Goal: Navigation & Orientation: Find specific page/section

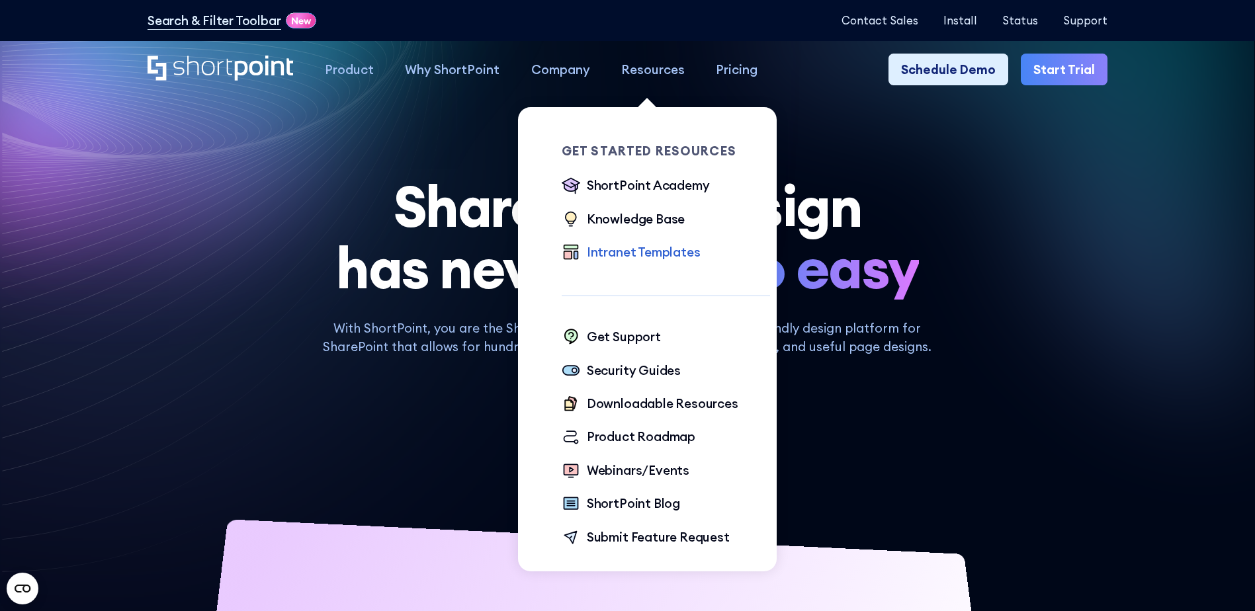
click at [663, 253] on div "Intranet Templates" at bounding box center [644, 252] width 114 height 19
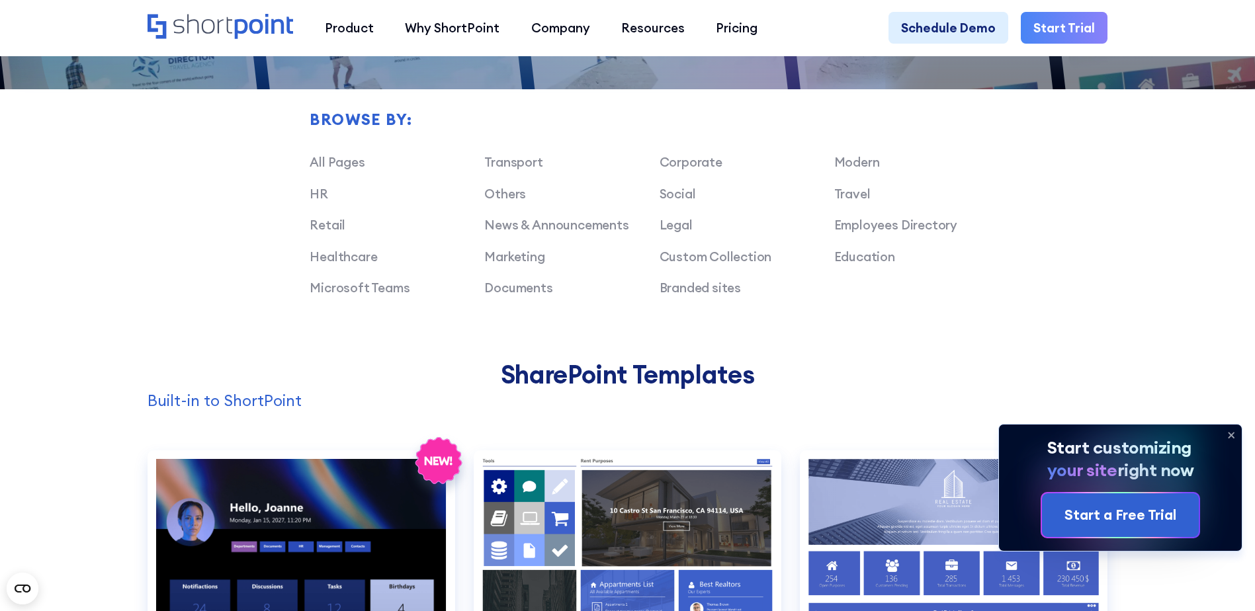
scroll to position [1058, 0]
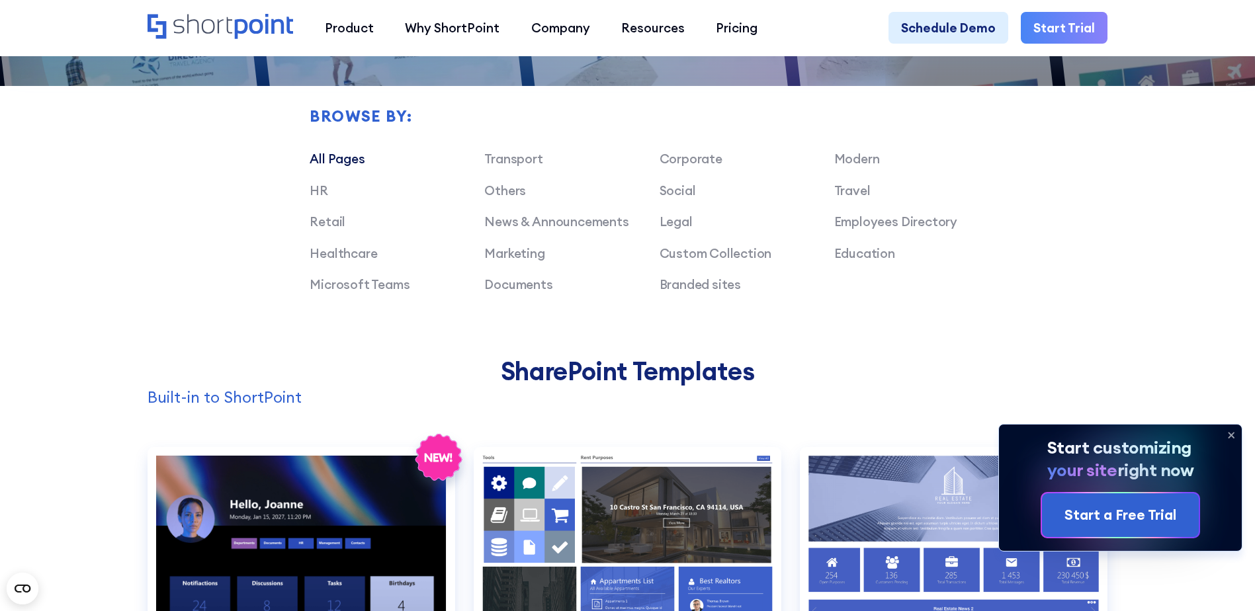
click at [339, 167] on link "All Pages" at bounding box center [337, 159] width 55 height 16
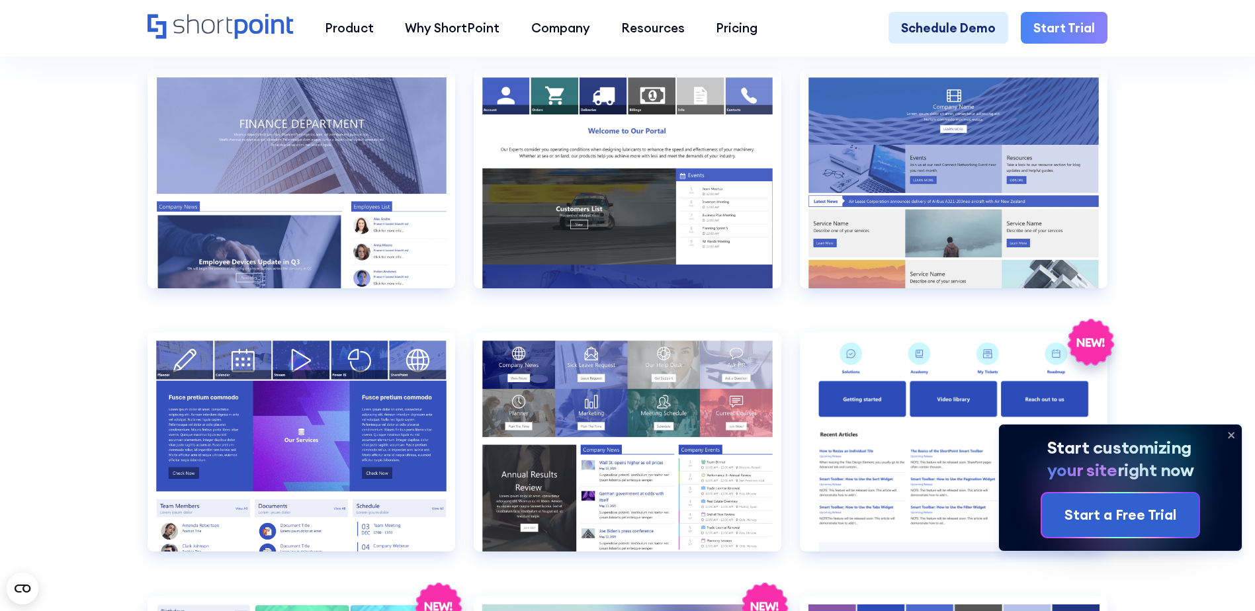
scroll to position [3042, 0]
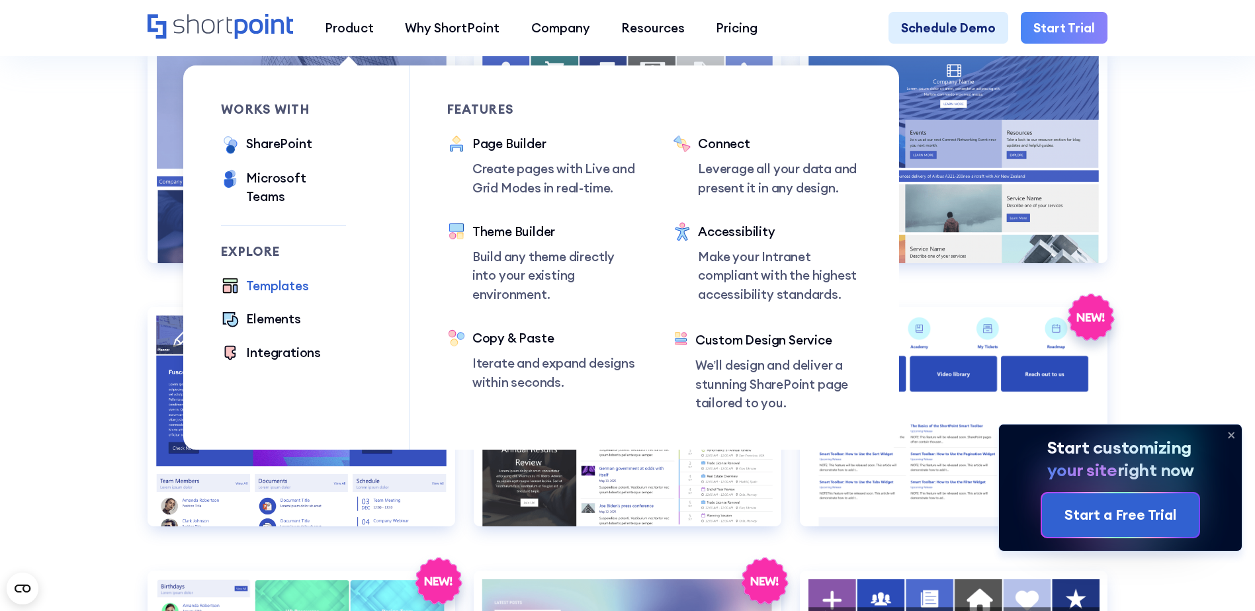
click at [270, 276] on div "Templates" at bounding box center [277, 285] width 62 height 19
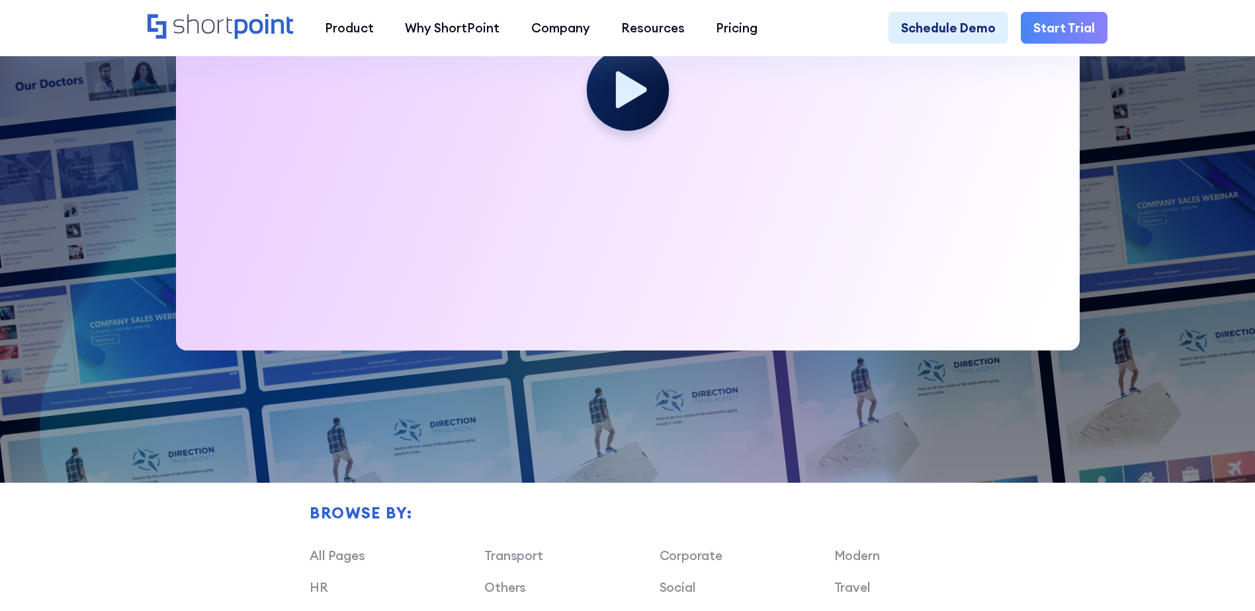
scroll to position [992, 0]
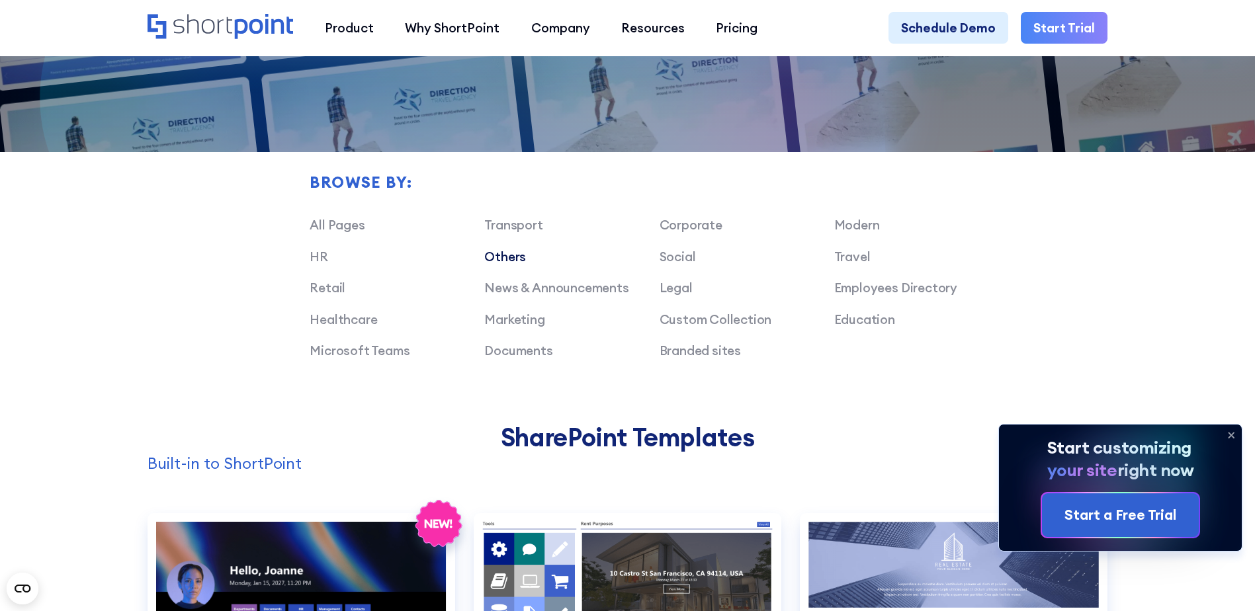
click at [502, 265] on link "Others" at bounding box center [505, 257] width 42 height 16
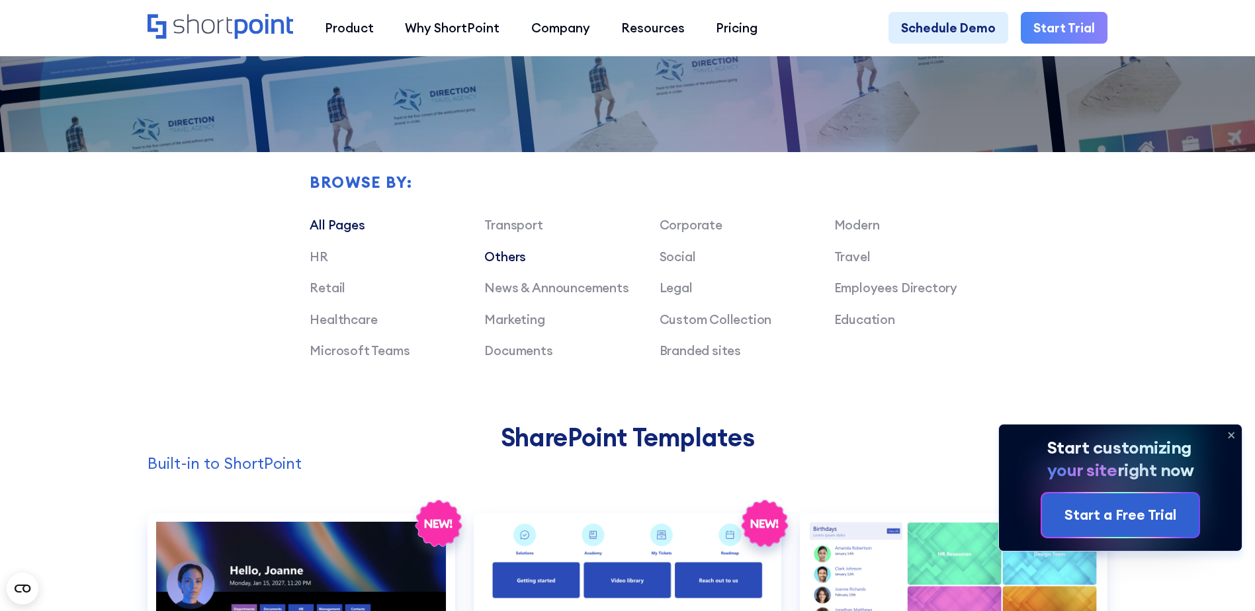
click at [351, 233] on link "All Pages" at bounding box center [337, 225] width 55 height 16
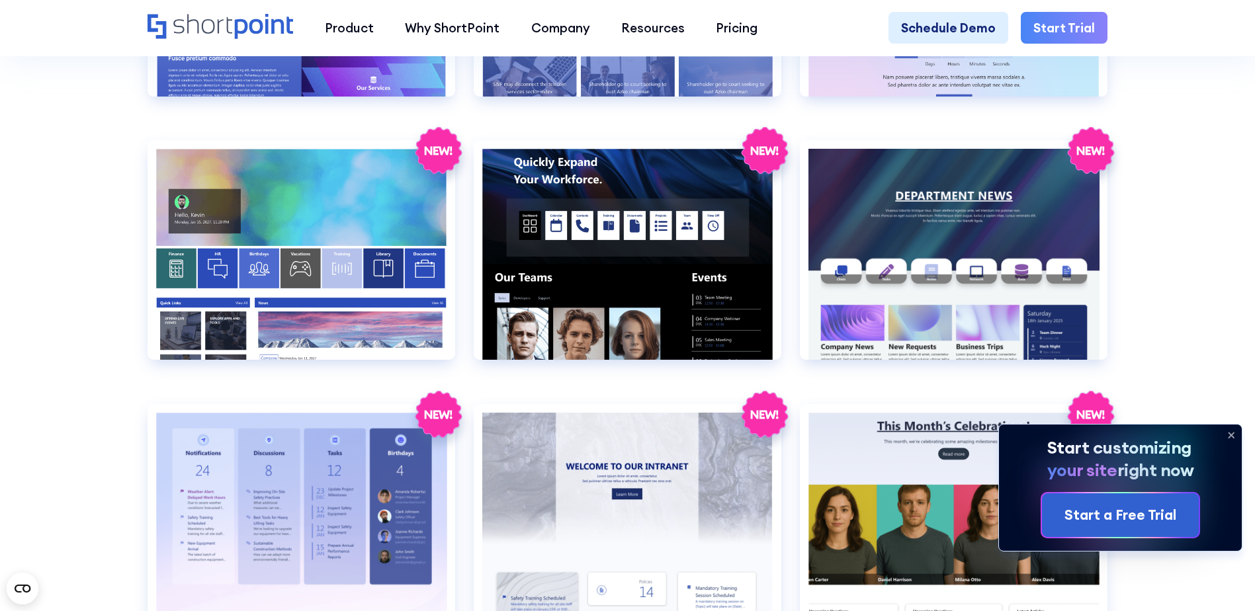
scroll to position [2128, 0]
